Goal: Information Seeking & Learning: Learn about a topic

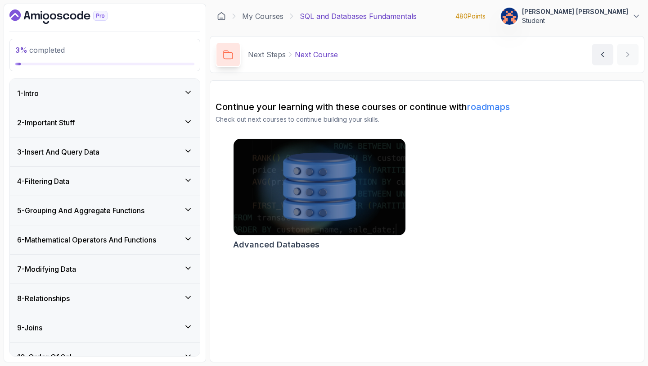
scroll to position [120, 0]
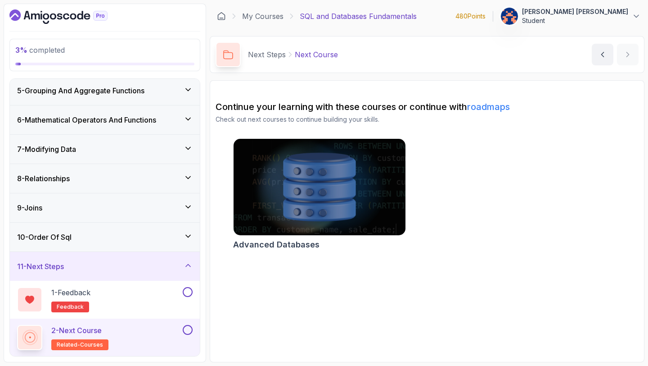
click at [289, 199] on img at bounding box center [319, 186] width 181 height 101
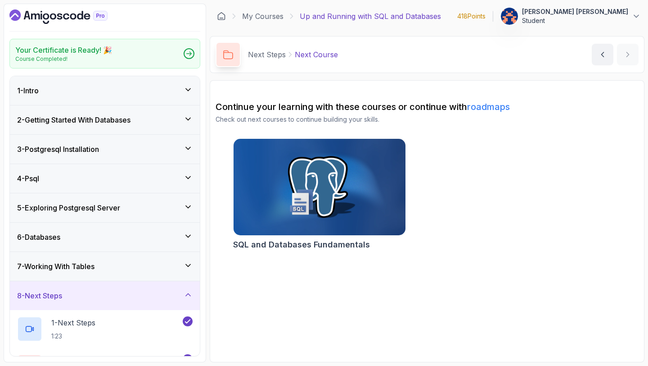
scroll to position [68, 0]
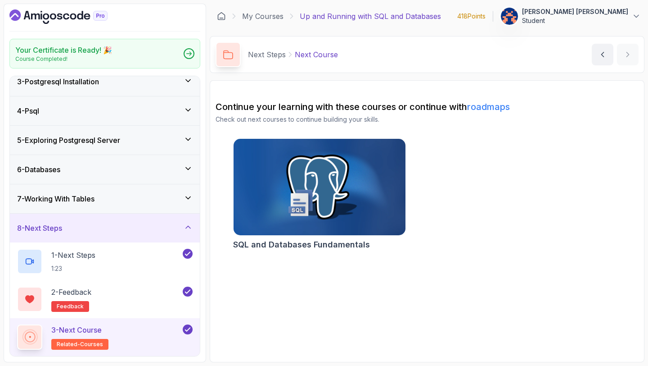
click at [295, 200] on img at bounding box center [319, 186] width 181 height 101
click at [292, 206] on img at bounding box center [319, 186] width 181 height 101
click at [495, 106] on link "roadmaps" at bounding box center [488, 106] width 43 height 11
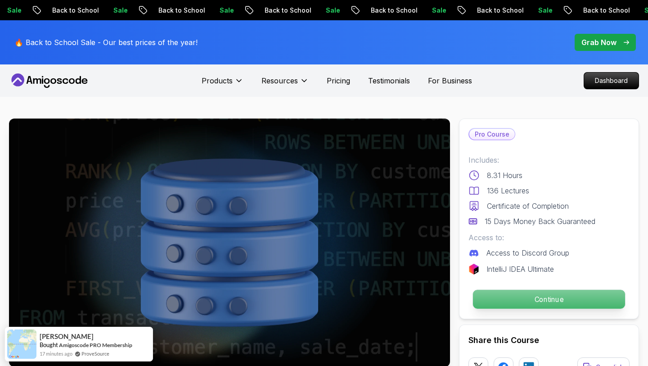
click at [548, 301] on p "Continue" at bounding box center [549, 298] width 152 height 19
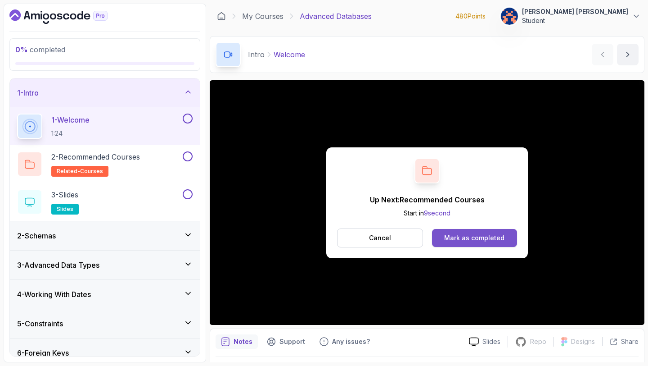
click at [481, 237] on div "Mark as completed" at bounding box center [474, 237] width 60 height 9
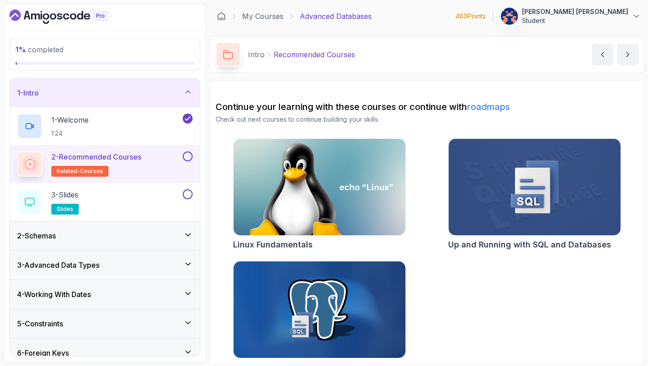
scroll to position [20, 0]
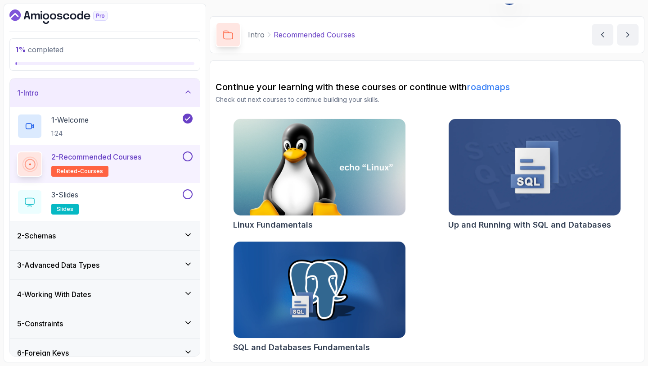
click at [190, 156] on button at bounding box center [188, 156] width 10 height 10
click at [630, 32] on icon "next content" at bounding box center [627, 34] width 9 height 9
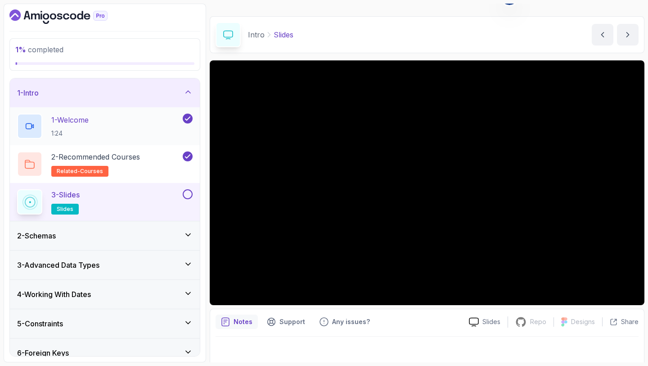
click at [86, 122] on p "1 - Welcome" at bounding box center [69, 119] width 37 height 11
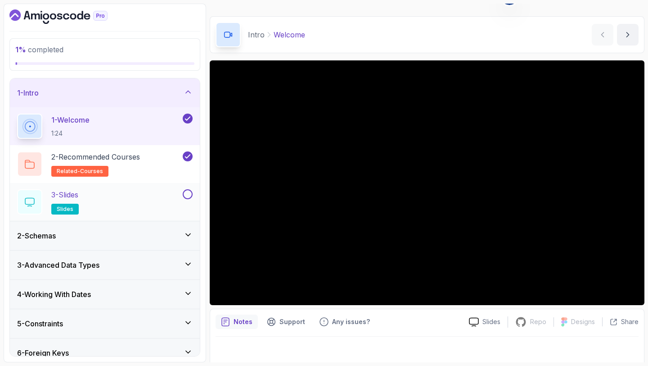
click at [108, 200] on div "3 - Slides slides" at bounding box center [99, 201] width 164 height 25
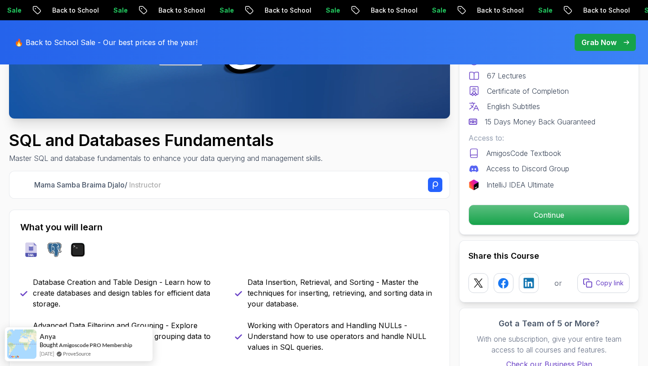
scroll to position [247, 0]
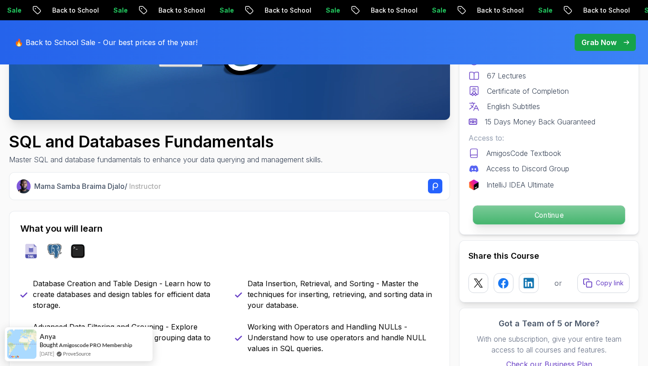
click at [538, 217] on p "Continue" at bounding box center [549, 214] width 152 height 19
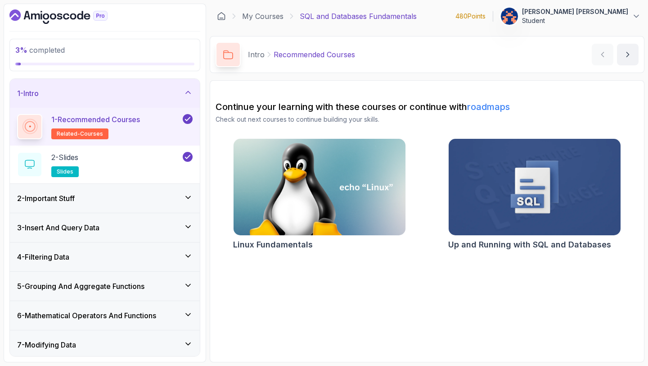
click at [185, 196] on icon at bounding box center [188, 197] width 9 height 9
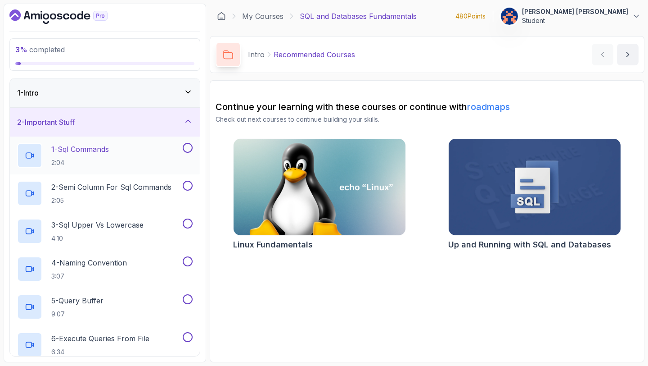
click at [124, 150] on div "1 - Sql Commands 2:04" at bounding box center [99, 155] width 164 height 25
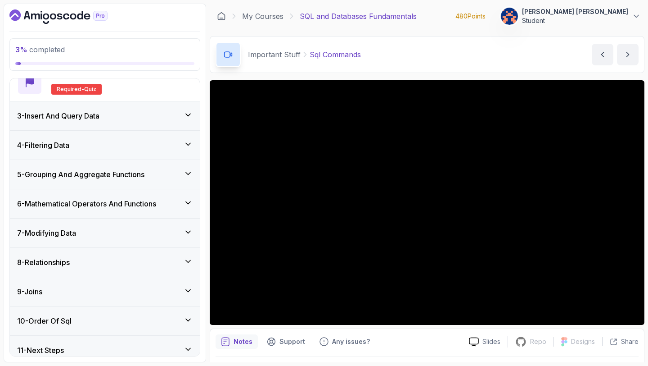
scroll to position [309, 0]
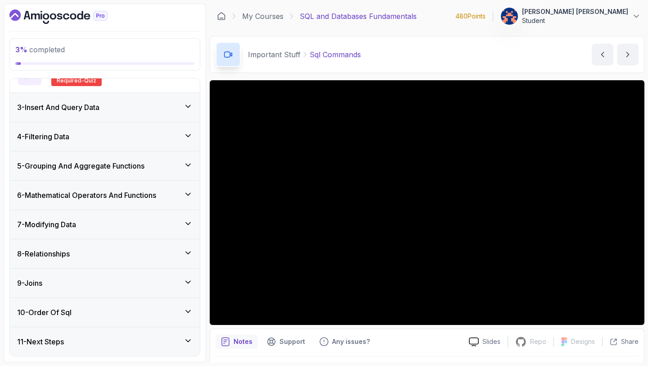
click at [185, 336] on icon at bounding box center [188, 340] width 9 height 9
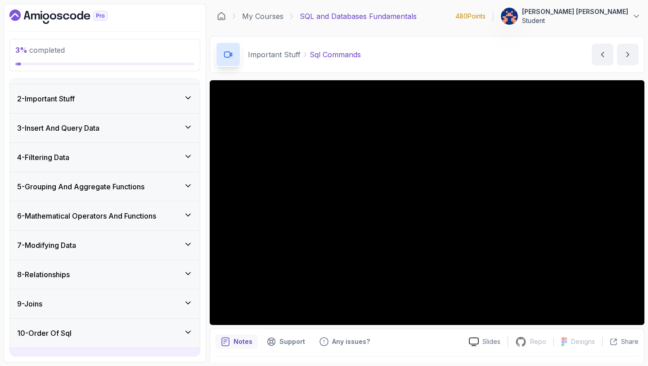
scroll to position [0, 0]
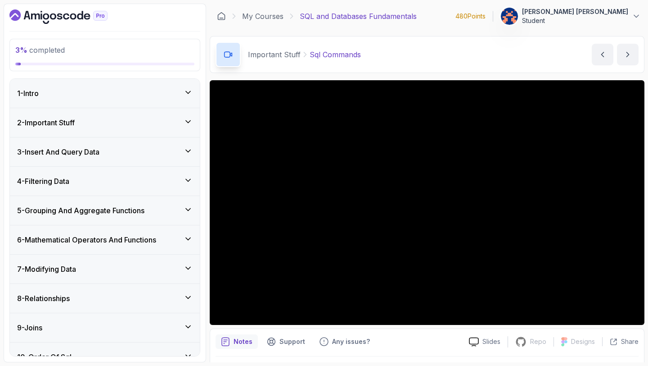
click at [187, 120] on icon at bounding box center [188, 121] width 9 height 9
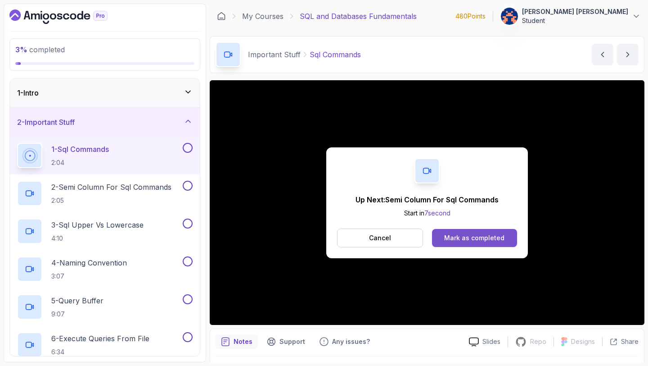
click at [481, 235] on div "Mark as completed" at bounding box center [474, 237] width 60 height 9
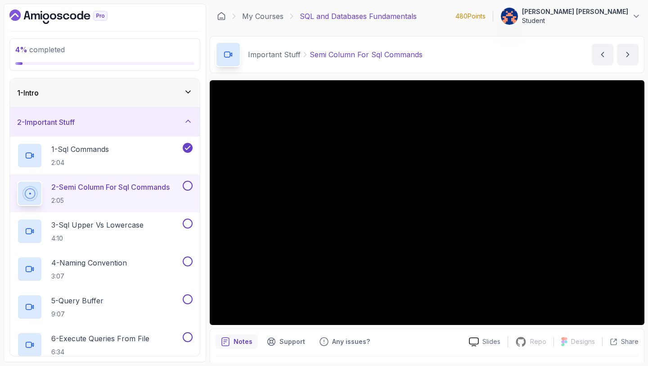
click at [470, 60] on div "Important Stuff Semi Column For Sql Commands Semi Column For Sql Commands by ne…" at bounding box center [427, 54] width 435 height 37
drag, startPoint x: 433, startPoint y: 53, endPoint x: 308, endPoint y: 54, distance: 125.1
click at [308, 54] on div "Important Stuff Semi Column For Sql Commands Semi Column For Sql Commands by ne…" at bounding box center [427, 54] width 435 height 37
click at [486, 61] on div "Important Stuff Semi Column For Sql Commands Semi Column For Sql Commands by ne…" at bounding box center [427, 54] width 435 height 37
drag, startPoint x: 426, startPoint y: 52, endPoint x: 305, endPoint y: 52, distance: 121.5
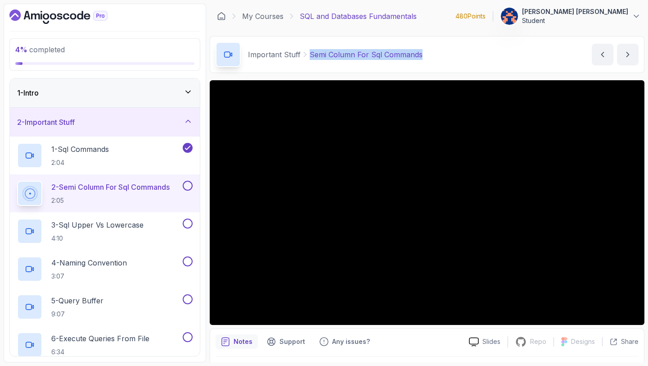
click at [305, 52] on div "Important Stuff Semi Column For Sql Commands Semi Column For Sql Commands by ne…" at bounding box center [427, 54] width 435 height 37
click at [459, 59] on div "Important Stuff Semi Column For Sql Commands Semi Column For Sql Commands by ne…" at bounding box center [427, 54] width 435 height 37
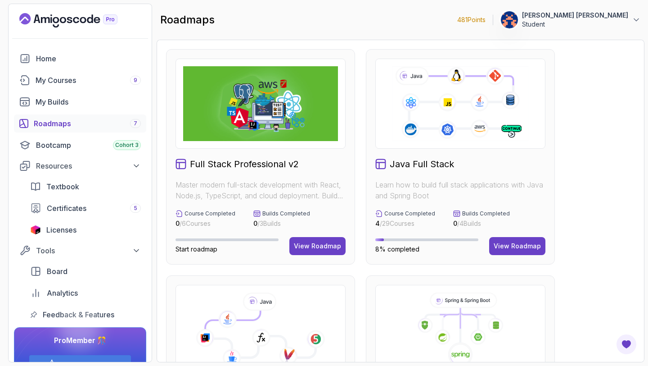
scroll to position [10, 0]
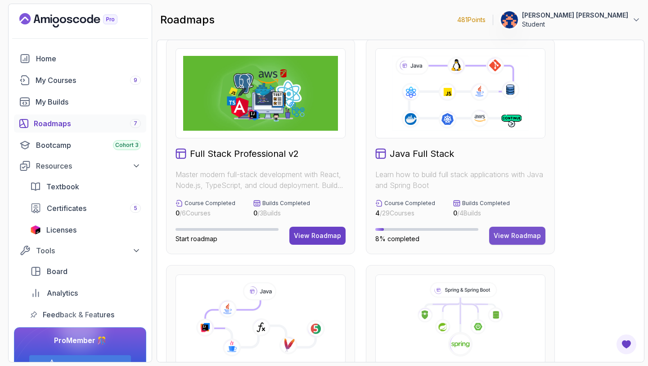
click at [519, 234] on div "View Roadmap" at bounding box center [517, 235] width 47 height 9
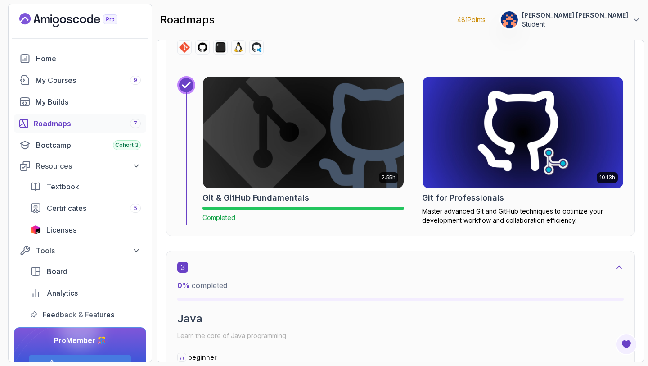
scroll to position [945, 0]
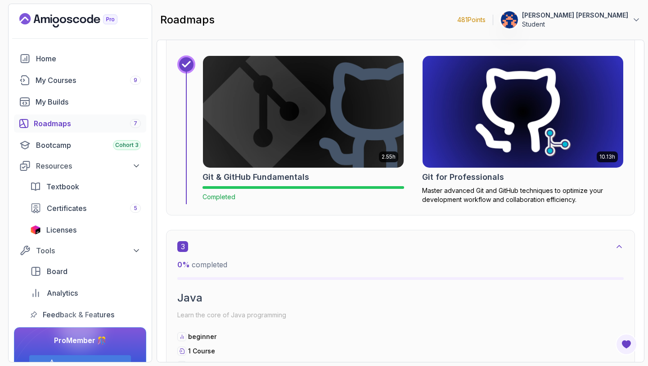
click at [482, 181] on h2 "Git for Professionals" at bounding box center [463, 177] width 82 height 13
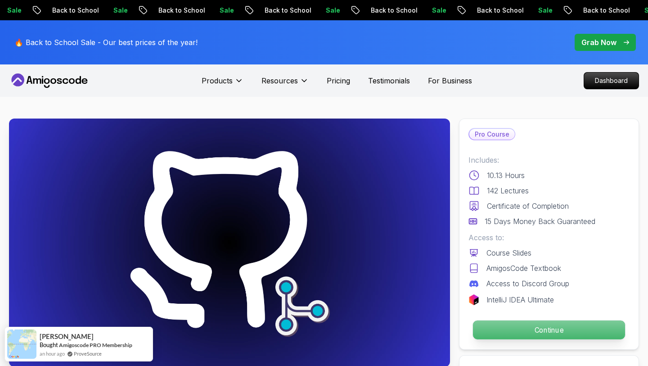
click at [555, 329] on p "Continue" at bounding box center [549, 329] width 152 height 19
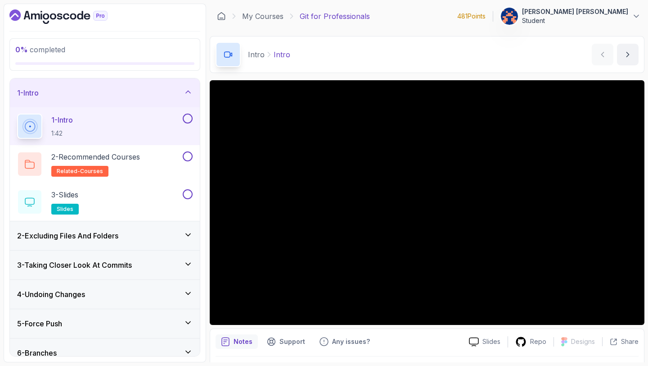
click at [188, 117] on button at bounding box center [188, 118] width 10 height 10
click at [146, 159] on div "2 - Recommended Courses related-courses" at bounding box center [99, 163] width 164 height 25
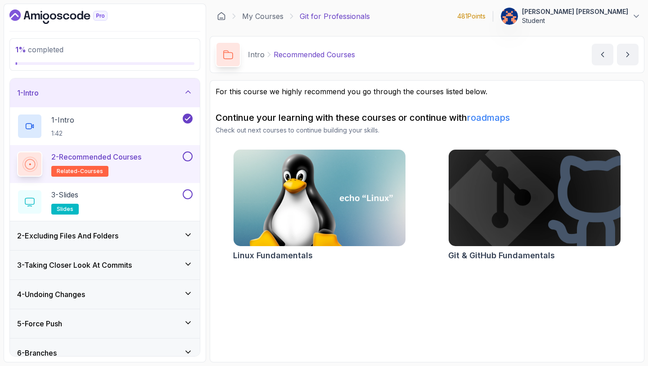
click at [188, 153] on button at bounding box center [188, 156] width 10 height 10
click at [188, 195] on button at bounding box center [188, 194] width 10 height 10
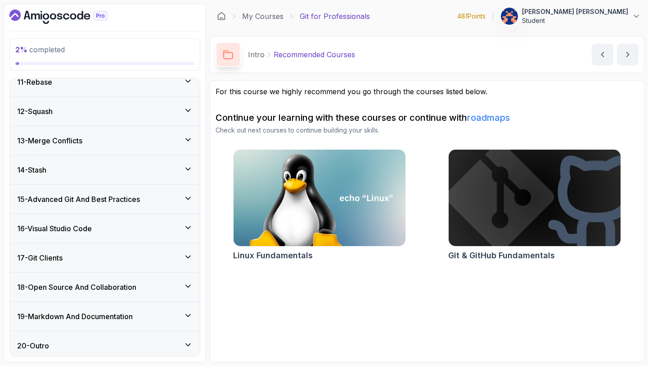
scroll to position [421, 0]
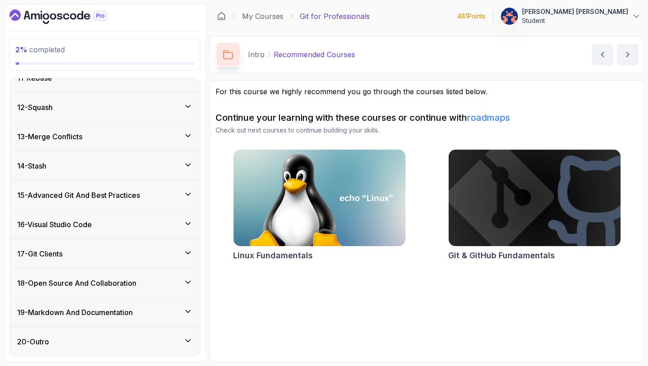
click at [188, 336] on icon at bounding box center [188, 340] width 9 height 9
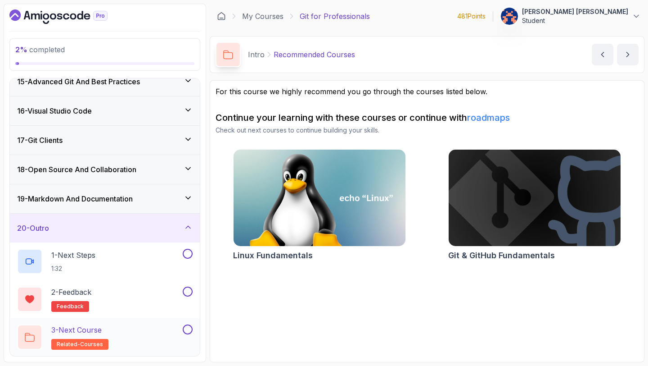
click at [99, 334] on p "3 - Next Course" at bounding box center [76, 329] width 50 height 11
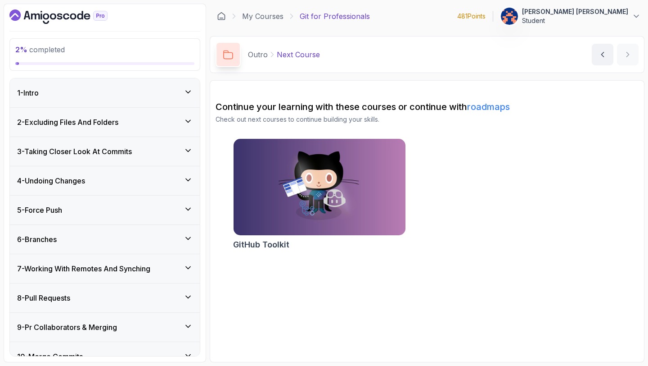
click at [186, 118] on icon at bounding box center [188, 121] width 9 height 9
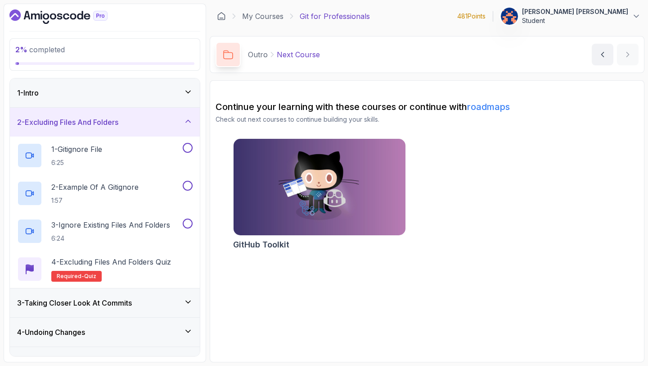
click at [184, 90] on icon at bounding box center [188, 91] width 9 height 9
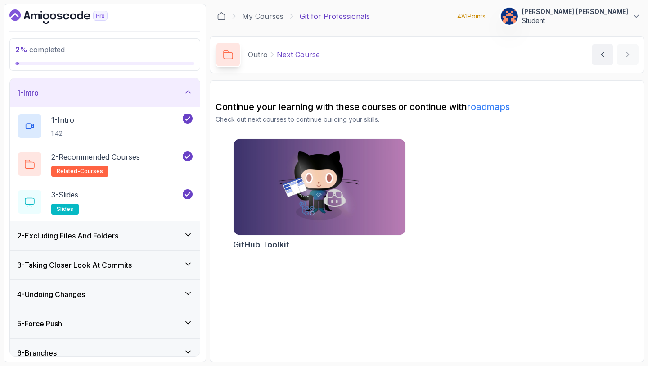
click at [182, 235] on div "2 - Excluding Files And Folders" at bounding box center [105, 235] width 176 height 11
